Goal: Task Accomplishment & Management: Use online tool/utility

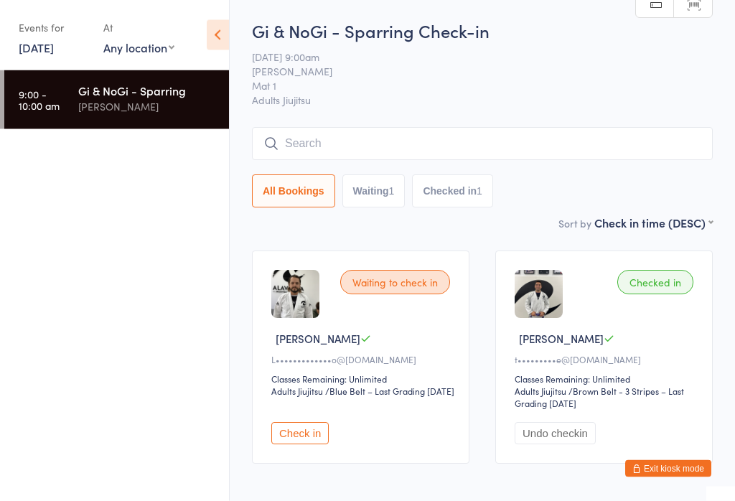
scroll to position [1, 0]
click at [222, 31] on icon at bounding box center [218, 35] width 22 height 30
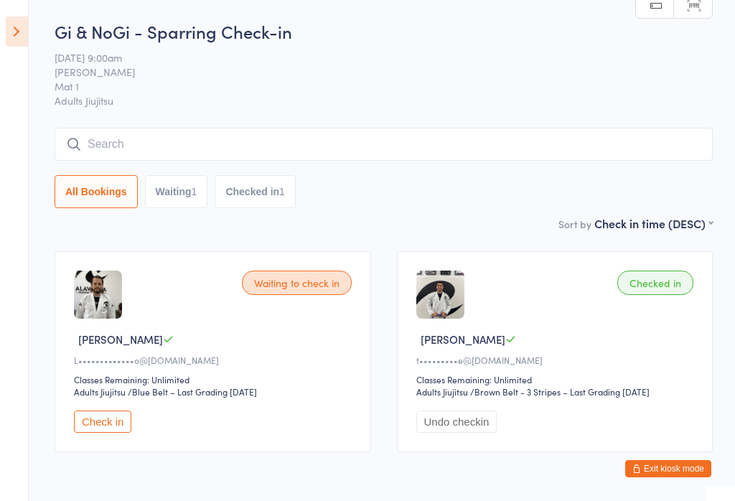
click at [25, 29] on icon at bounding box center [17, 31] width 22 height 30
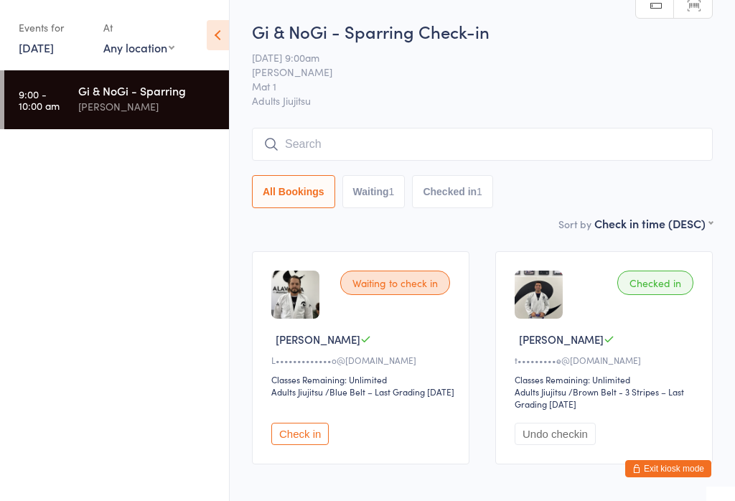
scroll to position [0, 0]
click at [100, 19] on div "Events for [DATE] [DATE] [DATE] Sun Mon Tue Wed Thu Fri Sat 31 27 28 29 30 31 0…" at bounding box center [97, 37] width 156 height 42
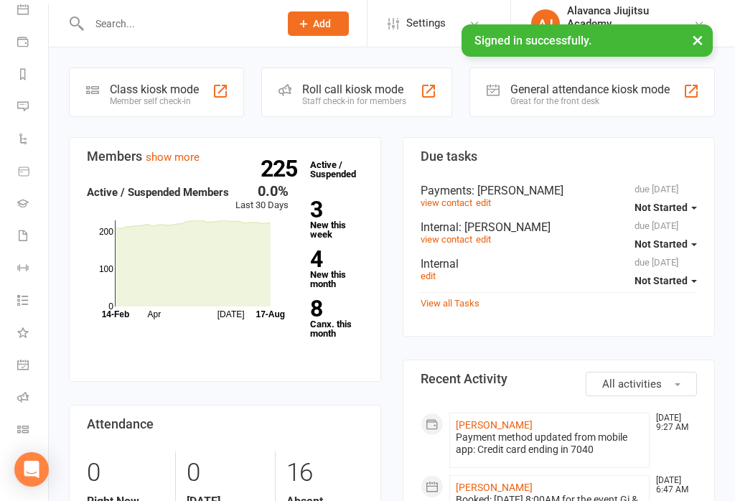
scroll to position [148, -1]
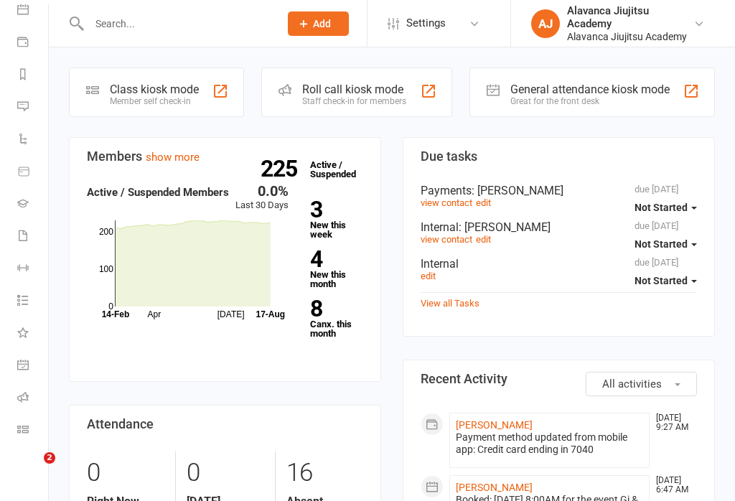
click at [35, 422] on link "Class check-in" at bounding box center [33, 431] width 32 height 32
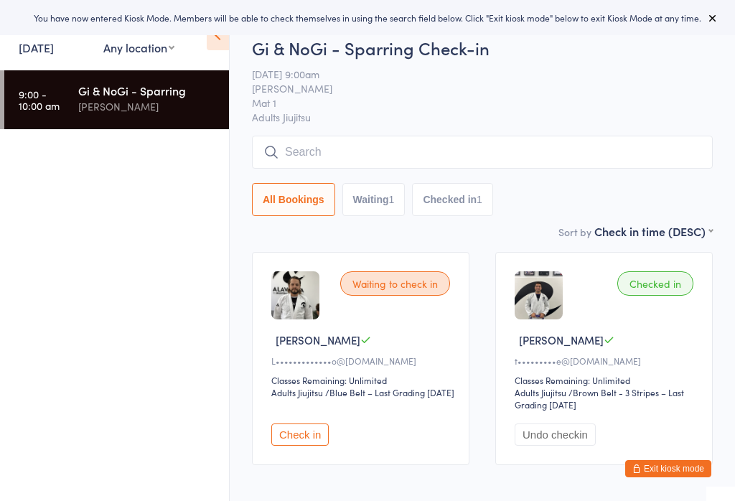
click at [224, 37] on icon at bounding box center [218, 35] width 22 height 30
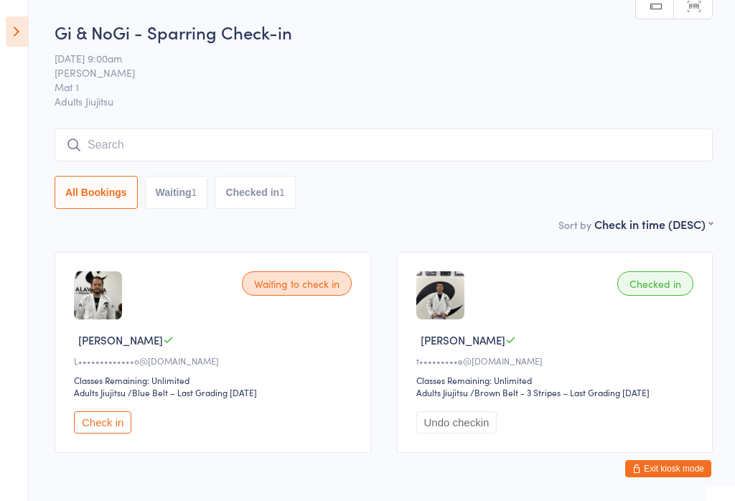
click at [25, 26] on icon at bounding box center [17, 31] width 22 height 30
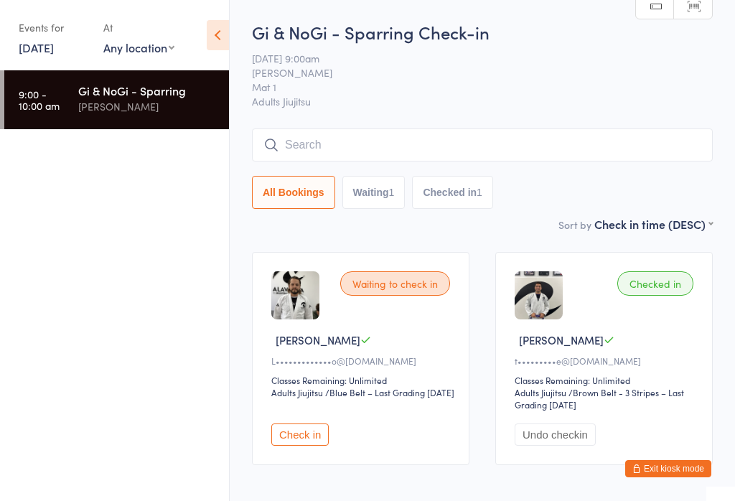
click at [48, 46] on link "[DATE]" at bounding box center [36, 47] width 35 height 16
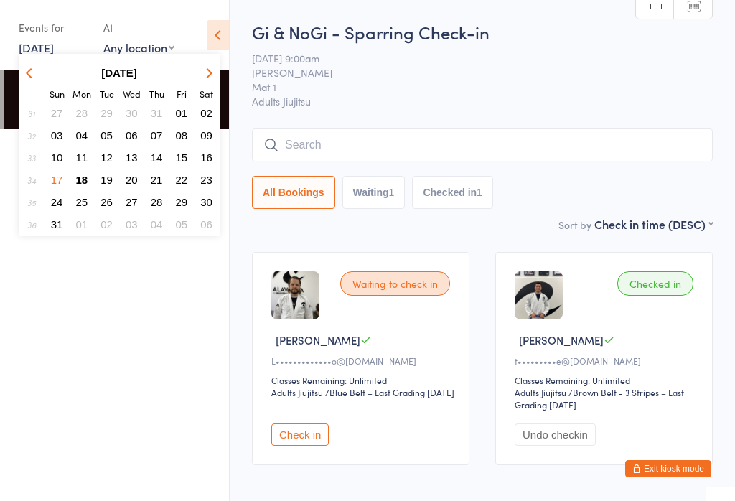
click at [88, 179] on span "18" at bounding box center [82, 180] width 12 height 12
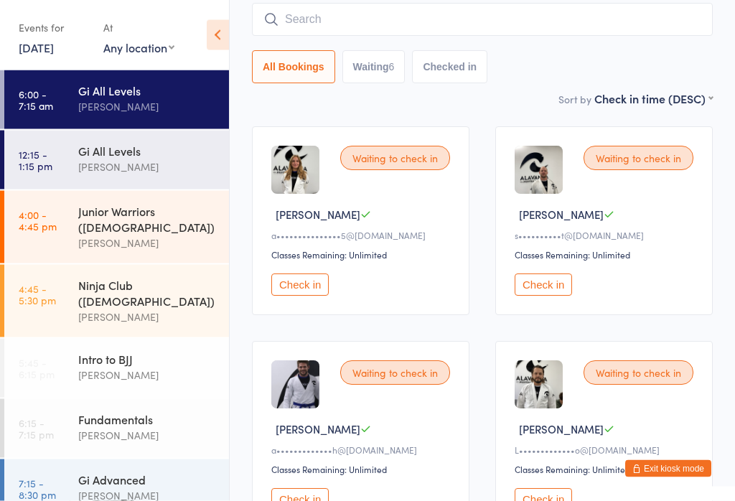
scroll to position [111, 0]
click at [548, 291] on button "Check in" at bounding box center [542, 284] width 57 height 22
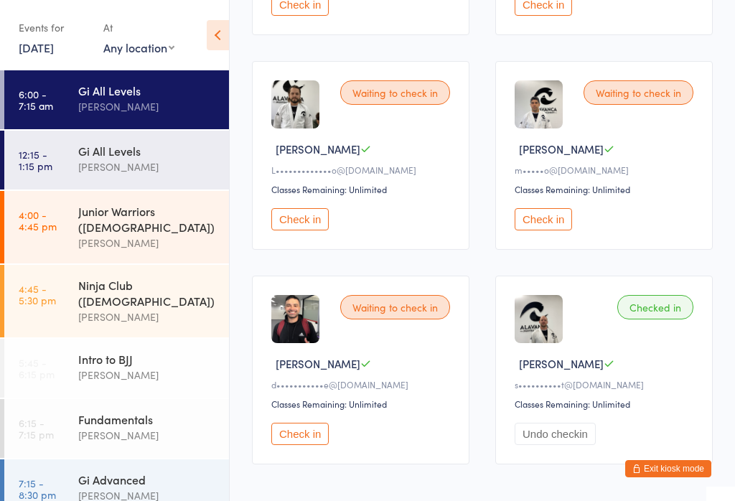
scroll to position [392, 0]
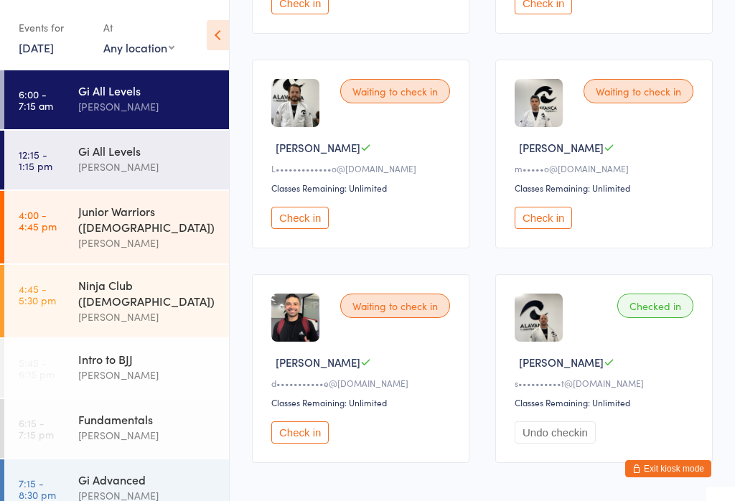
click at [309, 443] on button "Check in" at bounding box center [299, 432] width 57 height 22
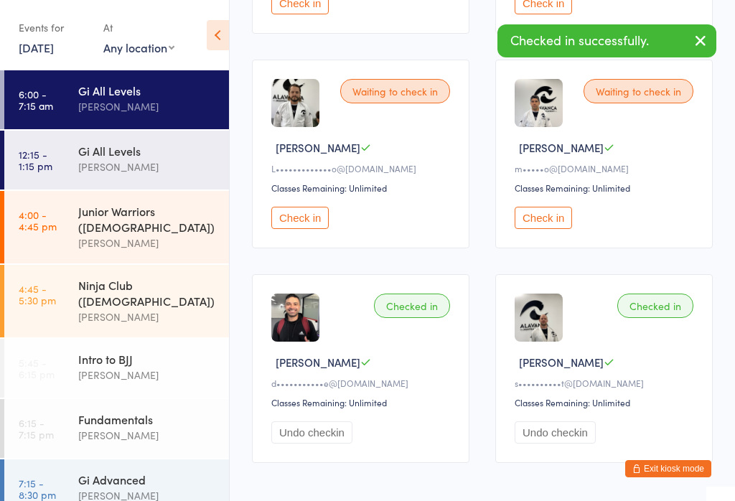
click at [562, 223] on button "Check in" at bounding box center [542, 218] width 57 height 22
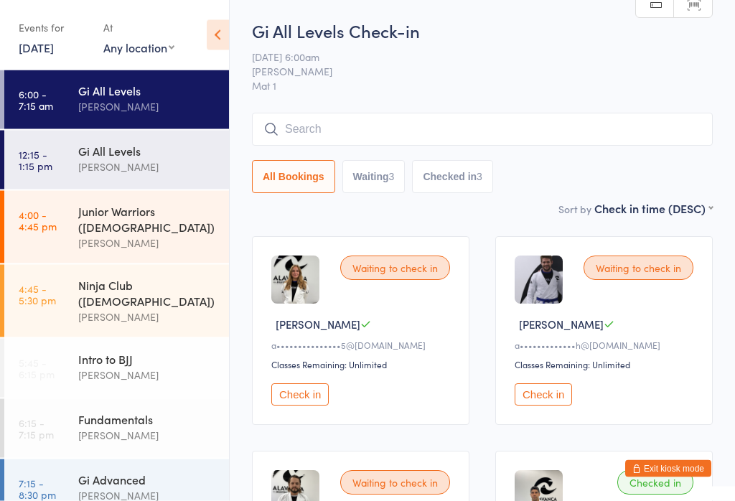
scroll to position [0, 0]
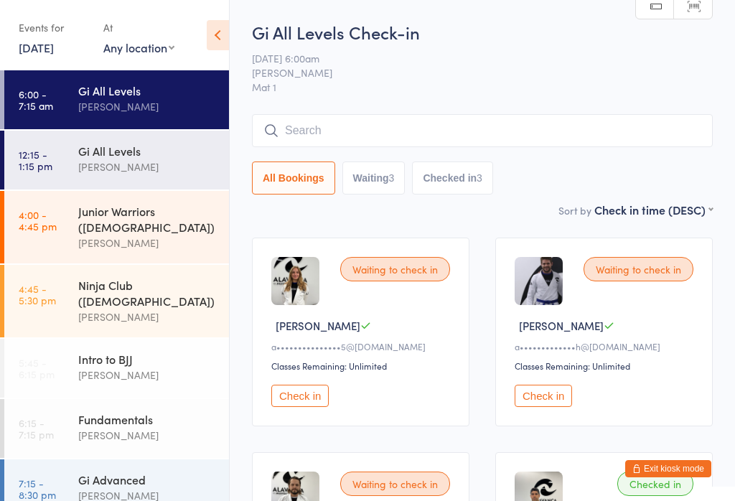
click at [395, 133] on input "search" at bounding box center [482, 130] width 461 height 33
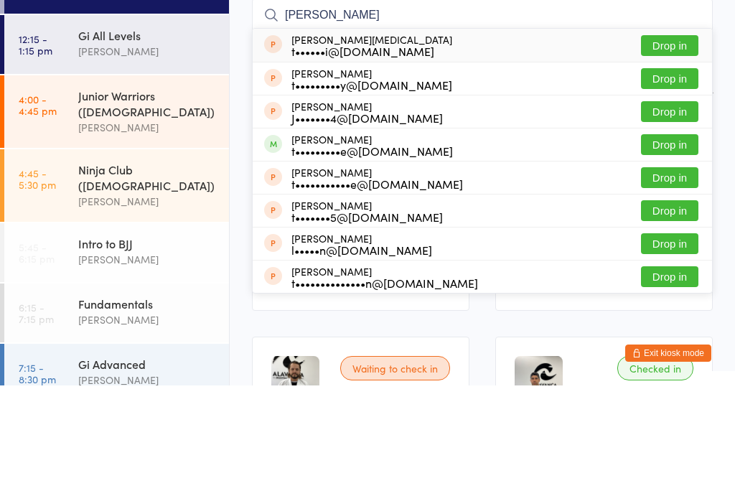
type input "Timm"
click at [678, 250] on button "Drop in" at bounding box center [669, 260] width 57 height 21
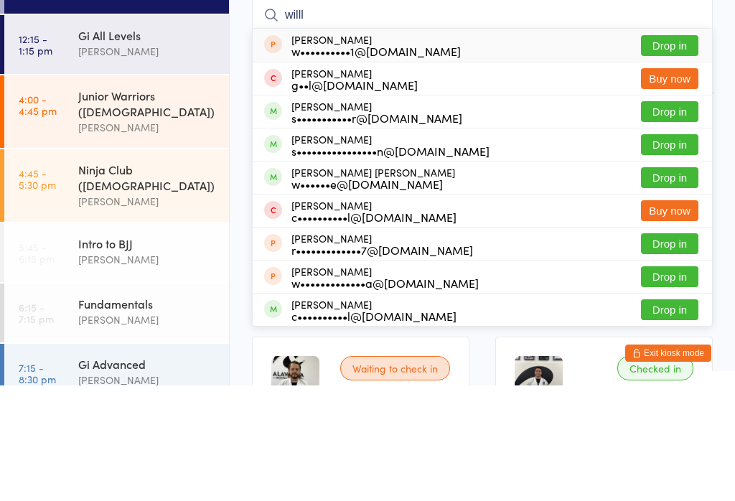
type input "willl"
click at [670, 283] on button "Drop in" at bounding box center [669, 293] width 57 height 21
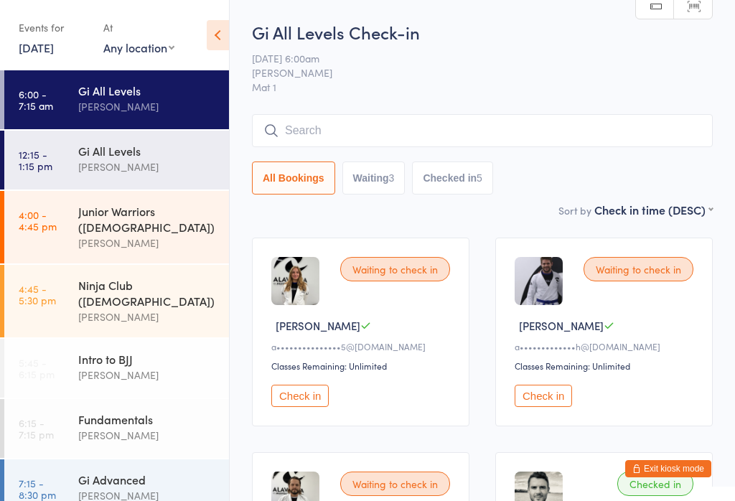
click at [303, 401] on button "Check in" at bounding box center [299, 396] width 57 height 22
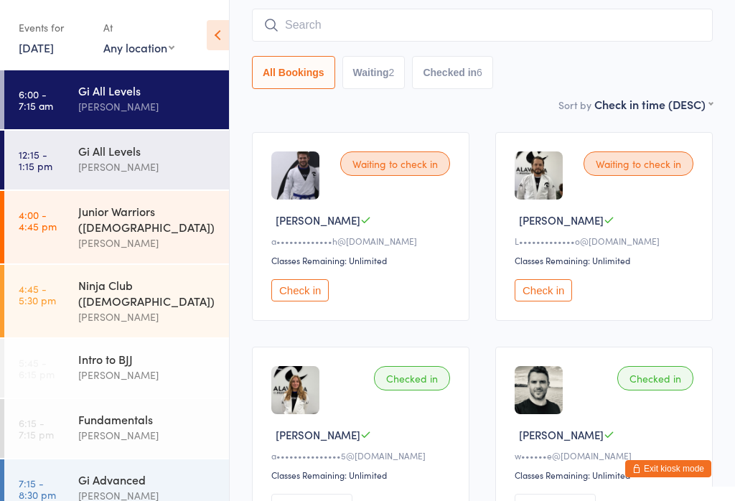
scroll to position [103, 0]
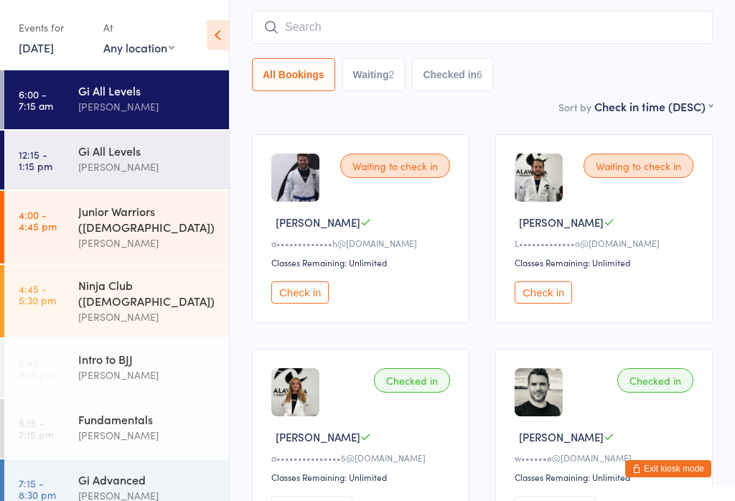
click at [542, 303] on button "Check in" at bounding box center [542, 292] width 57 height 22
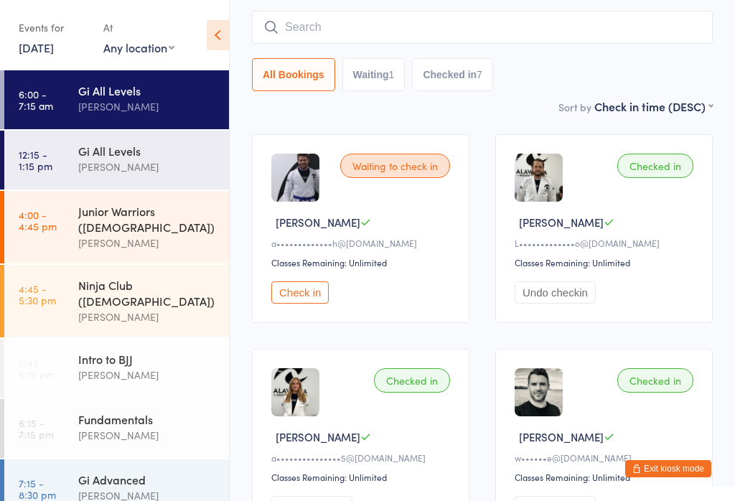
click at [432, 33] on input "search" at bounding box center [482, 27] width 461 height 33
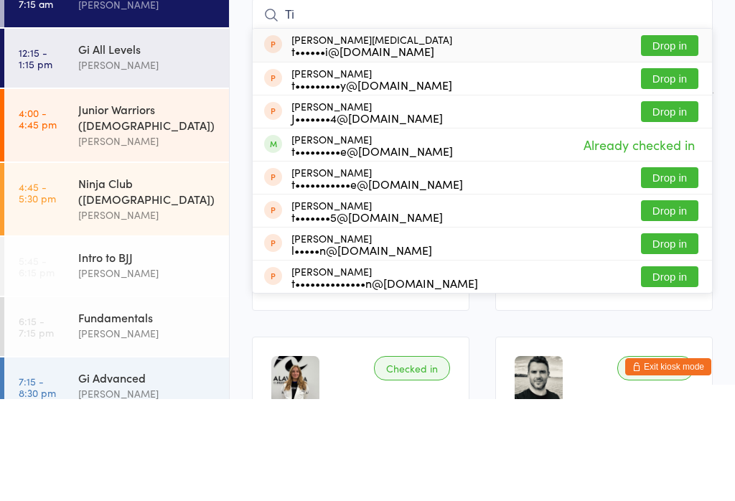
type input "T"
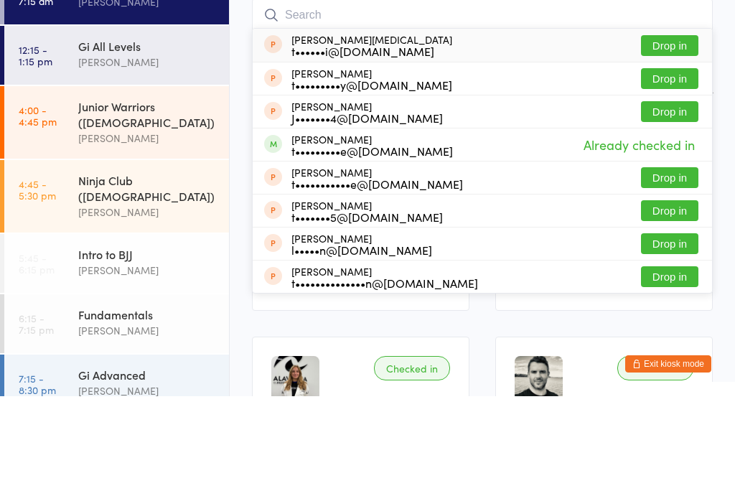
scroll to position [10, 0]
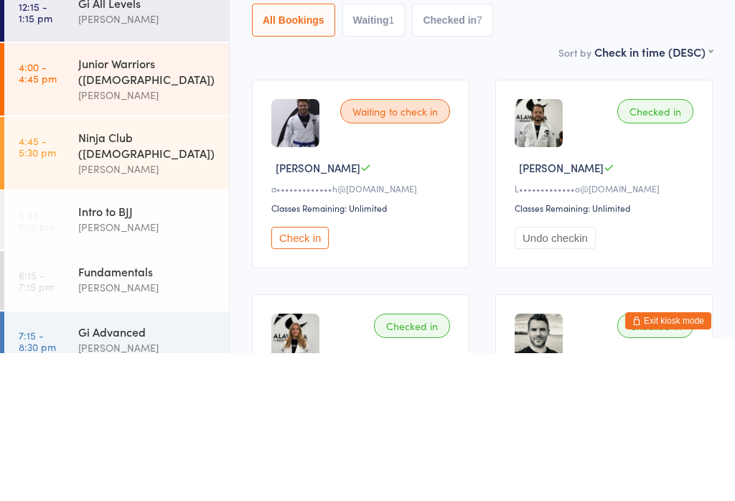
click at [405, 247] on div "Waiting to check in" at bounding box center [395, 259] width 110 height 24
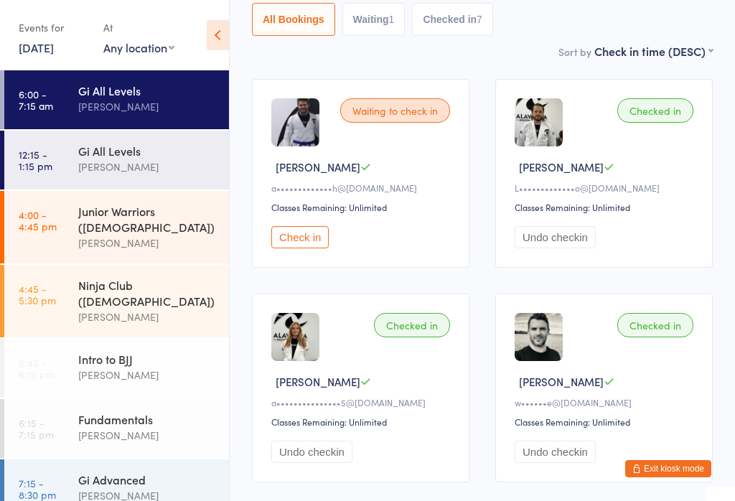
click at [319, 247] on button "Check in" at bounding box center [299, 237] width 57 height 22
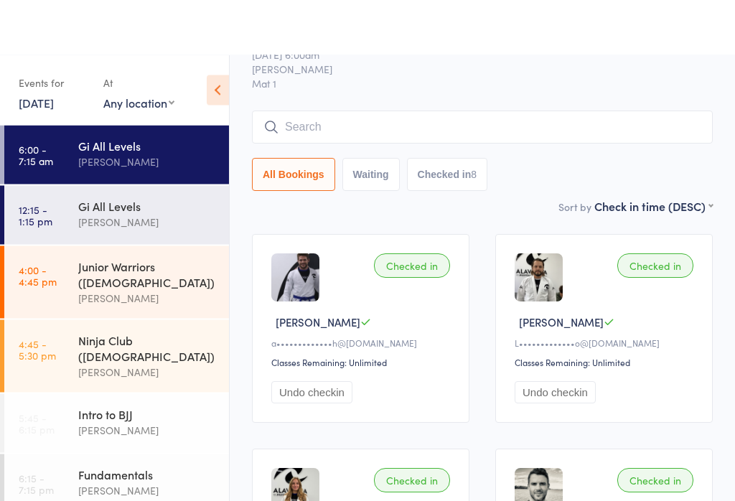
scroll to position [0, 0]
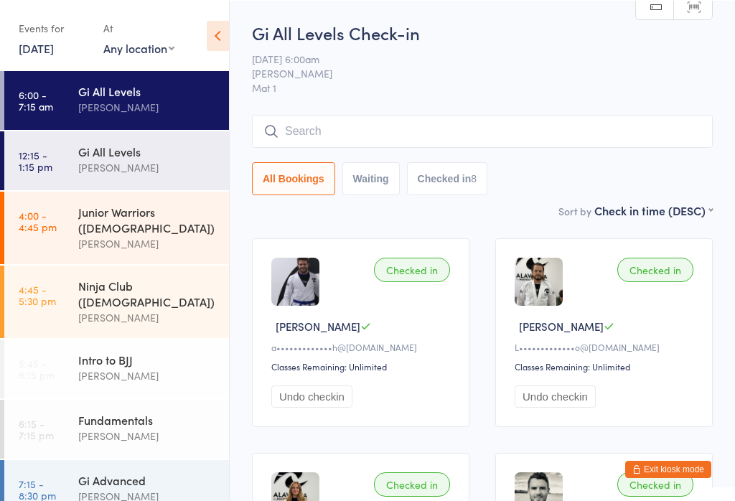
click at [423, 122] on input "search" at bounding box center [482, 130] width 461 height 33
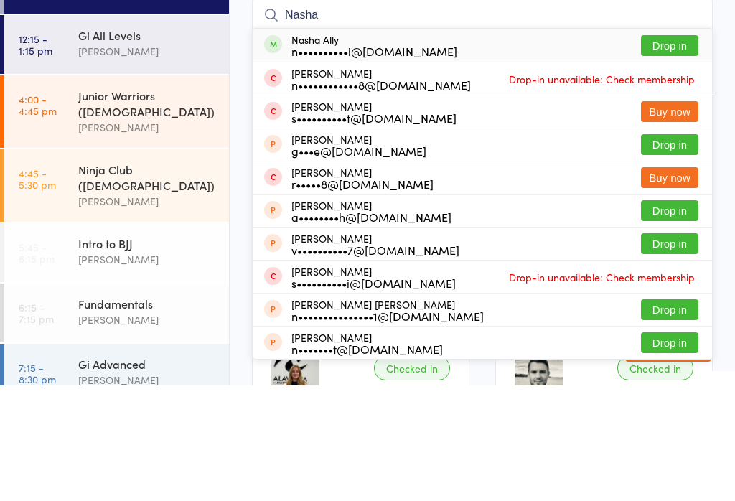
type input "Nasha"
click at [669, 151] on button "Drop in" at bounding box center [669, 161] width 57 height 21
